Goal: Task Accomplishment & Management: Use online tool/utility

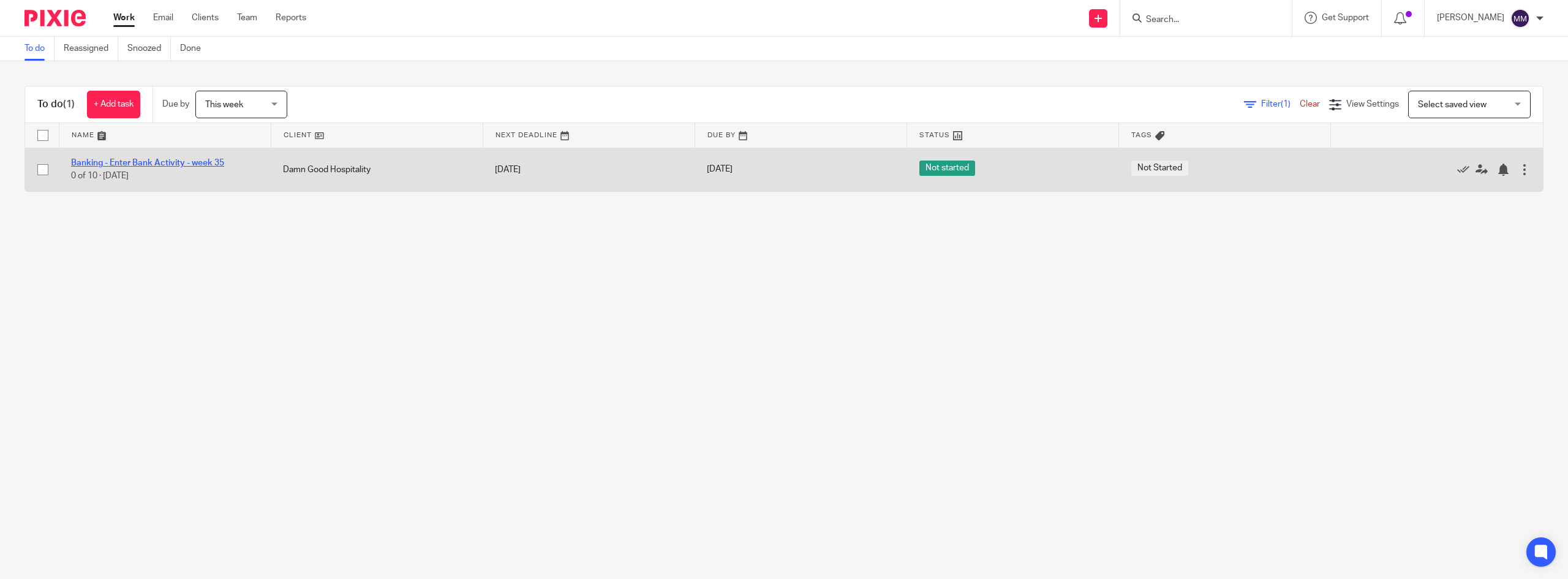
click at [150, 165] on link "Banking - Enter Bank Activity - week 35" at bounding box center [147, 162] width 153 height 8
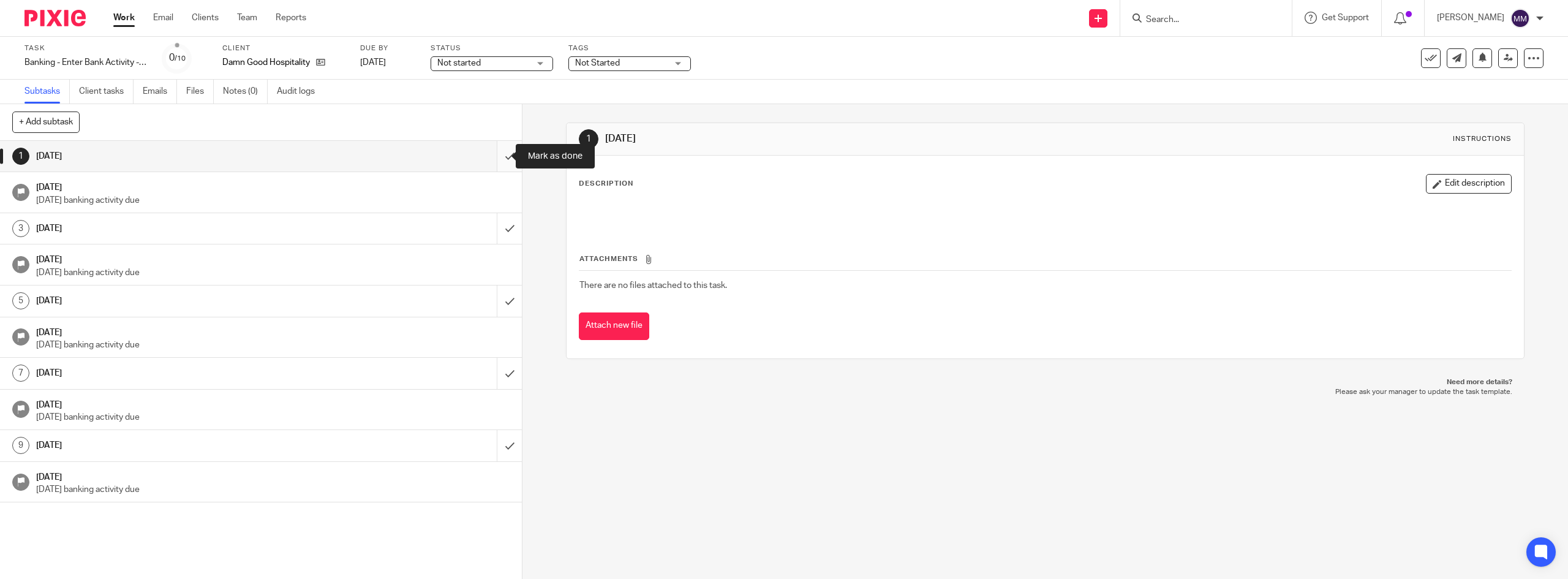
click at [499, 161] on input "submit" at bounding box center [261, 156] width 522 height 30
